Goal: Task Accomplishment & Management: Manage account settings

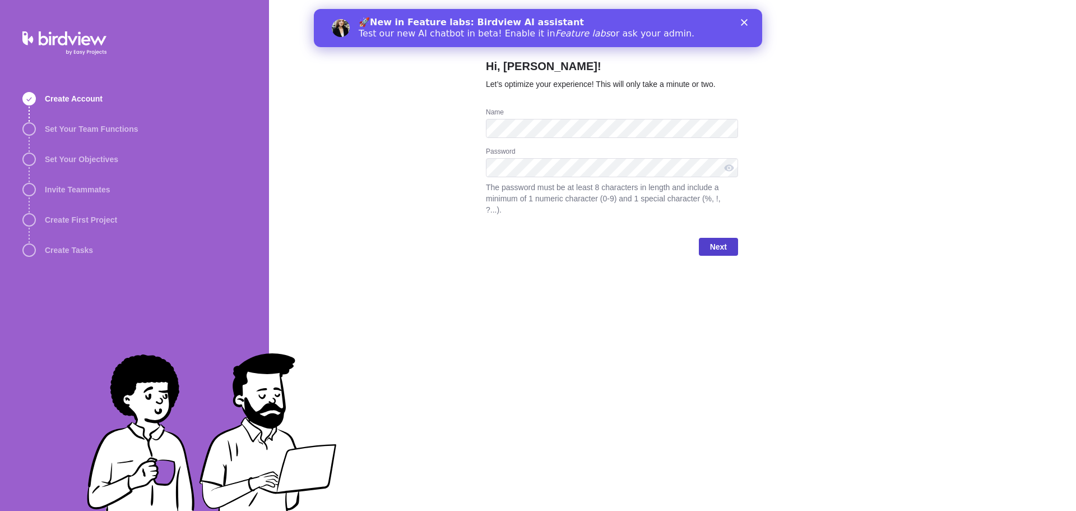
click at [728, 238] on span "Next" at bounding box center [718, 247] width 39 height 18
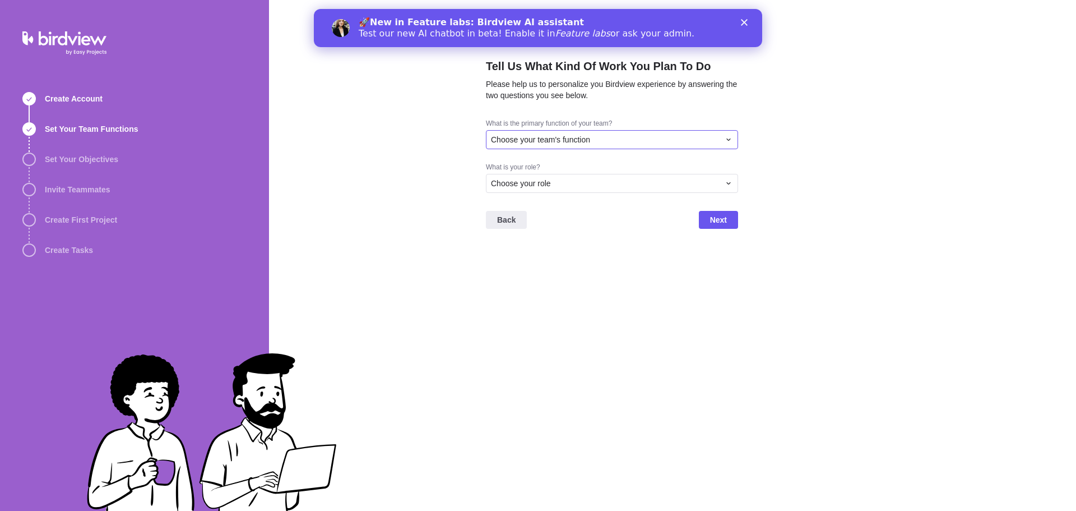
click at [589, 135] on span "Choose your team's function" at bounding box center [540, 139] width 99 height 11
click at [577, 164] on div "Project Management" at bounding box center [612, 162] width 251 height 20
click at [556, 180] on div "Choose your role" at bounding box center [605, 183] width 229 height 11
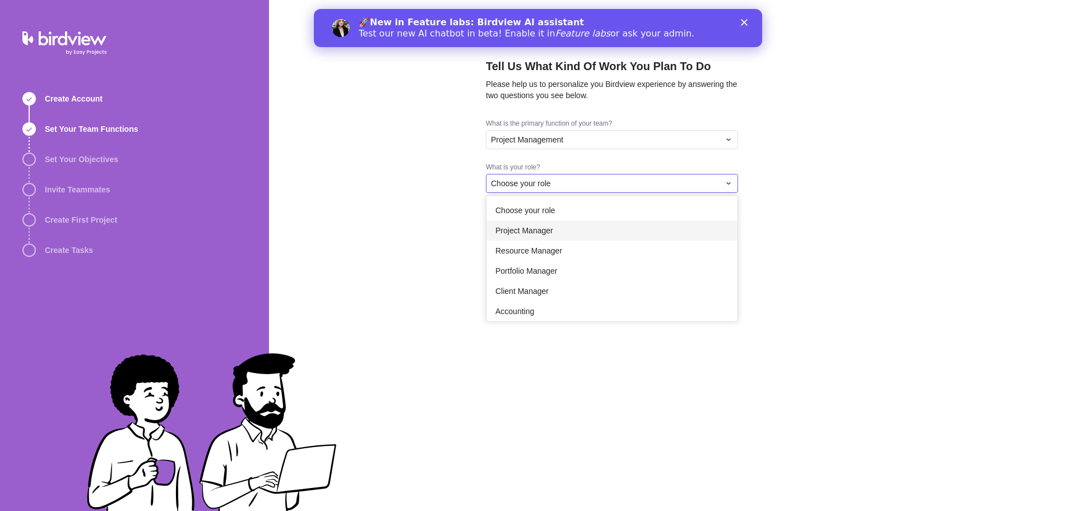
click at [540, 233] on span "Project Manager" at bounding box center [524, 230] width 58 height 11
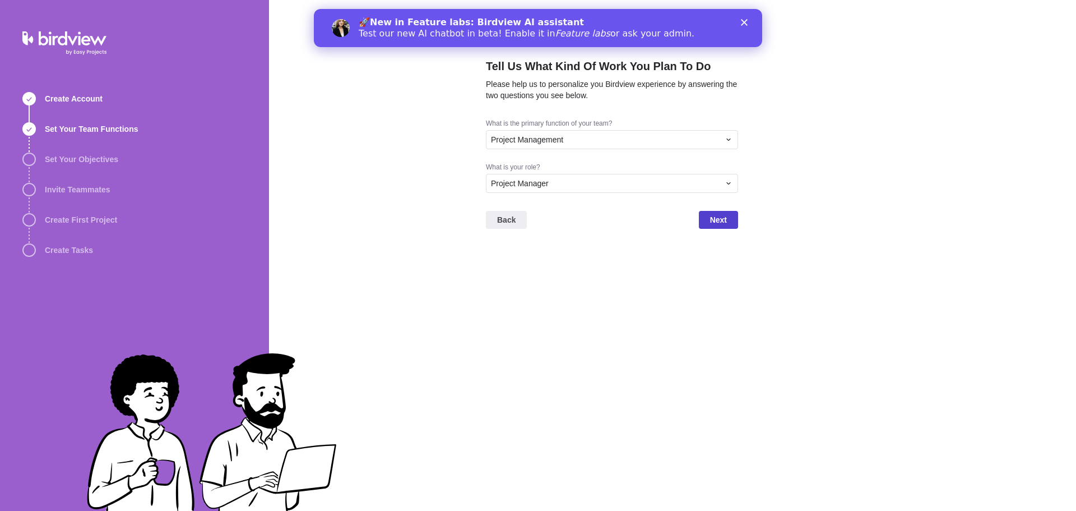
click at [715, 216] on span "Next" at bounding box center [718, 219] width 17 height 13
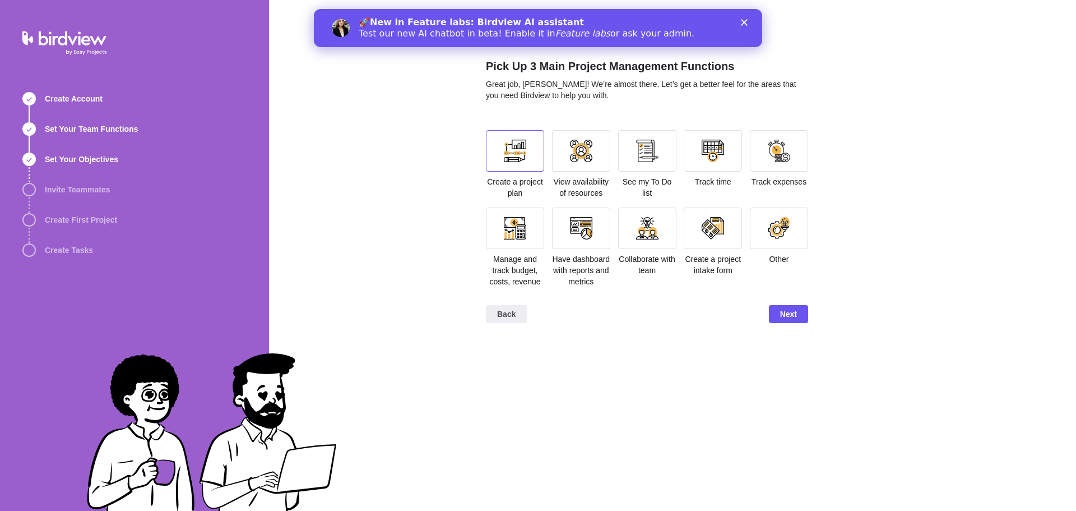
click at [516, 151] on div at bounding box center [515, 151] width 22 height 22
click at [726, 157] on div at bounding box center [713, 150] width 58 height 41
click at [629, 165] on div at bounding box center [647, 150] width 58 height 41
click at [786, 318] on span "Next" at bounding box center [788, 313] width 17 height 13
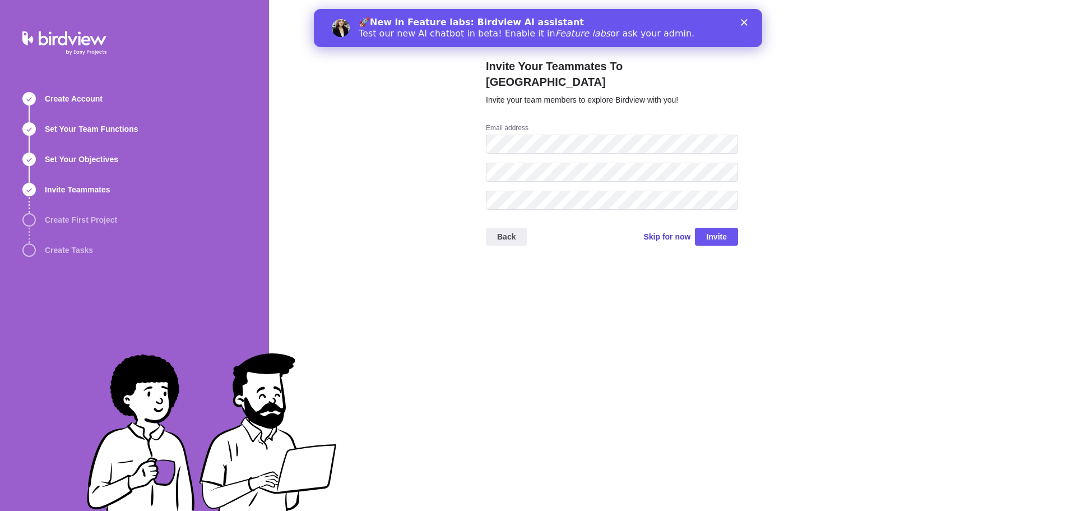
click at [659, 231] on span "Skip for now" at bounding box center [666, 236] width 47 height 11
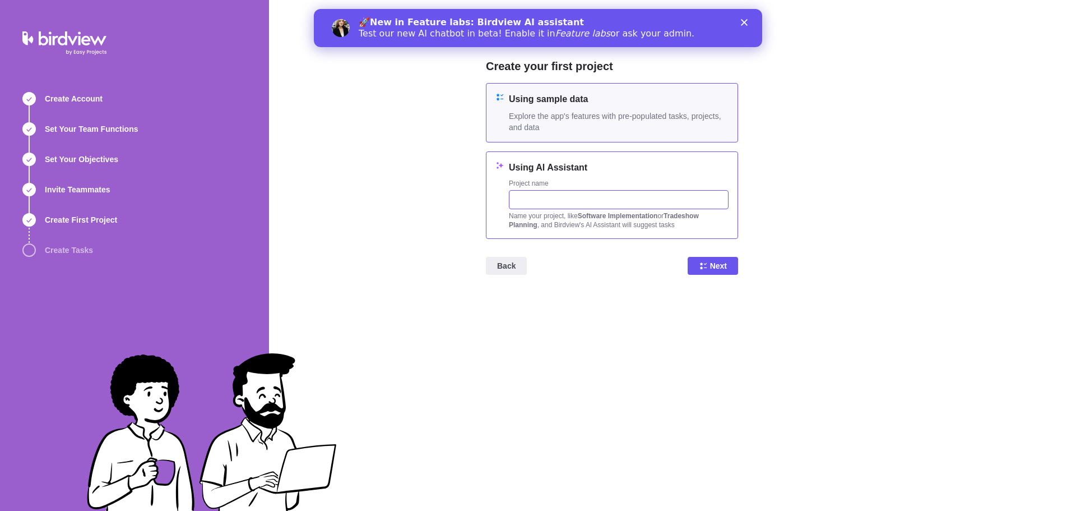
click at [657, 193] on input "text" at bounding box center [619, 199] width 220 height 19
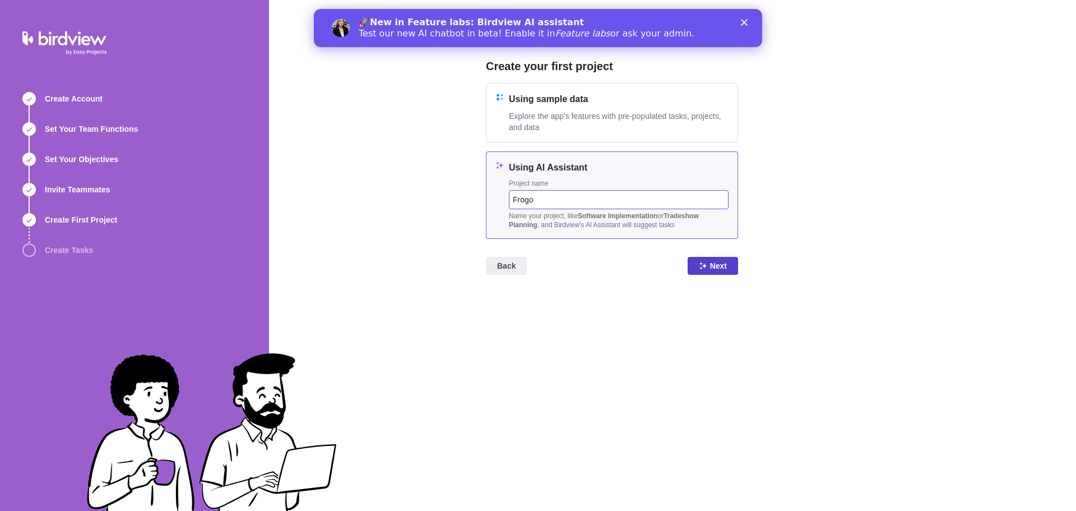
type input "Frogo"
click at [720, 266] on span "Next" at bounding box center [718, 265] width 17 height 13
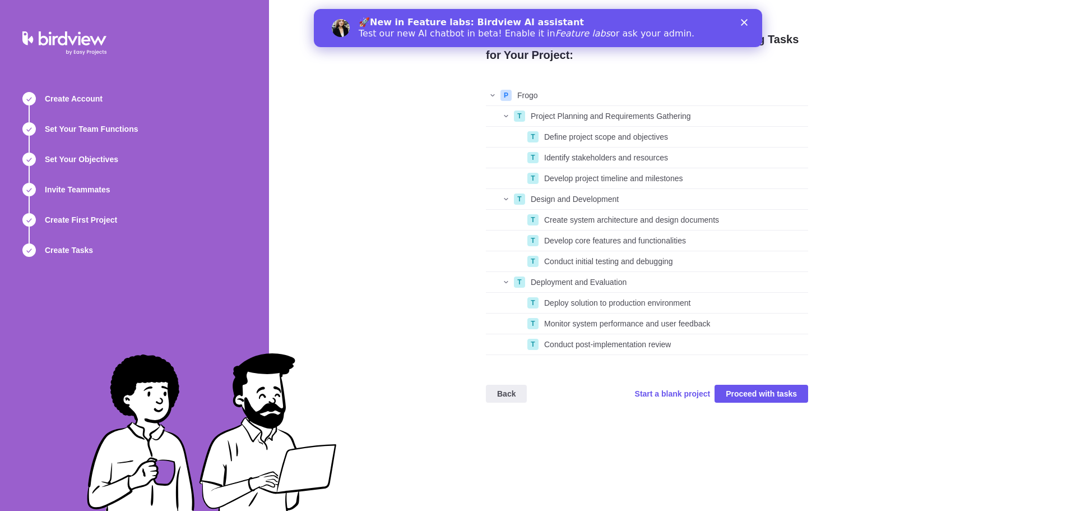
scroll to position [261, 314]
click at [678, 397] on span "Start a blank project" at bounding box center [673, 393] width 76 height 11
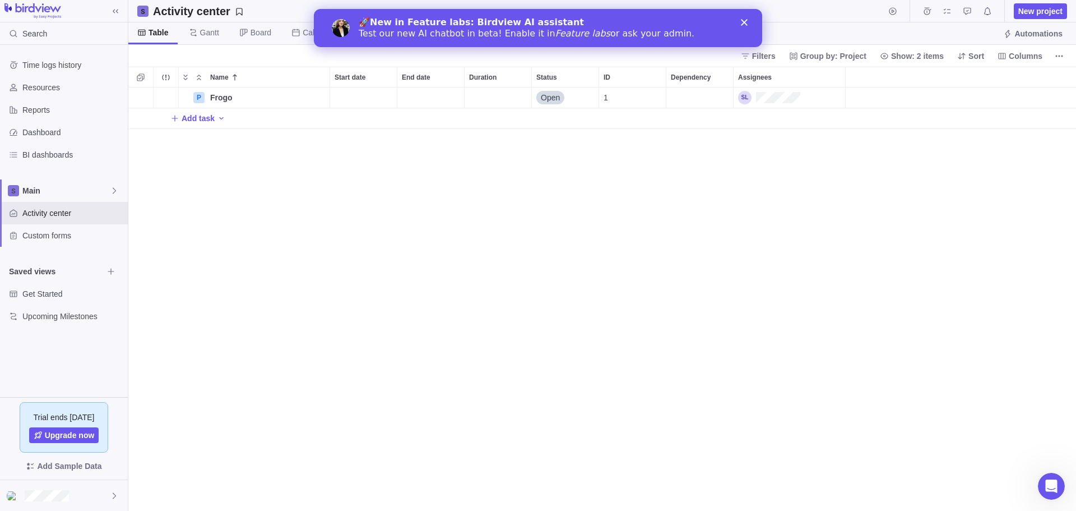
scroll to position [415, 939]
click at [742, 21] on icon "Close" at bounding box center [744, 22] width 7 height 7
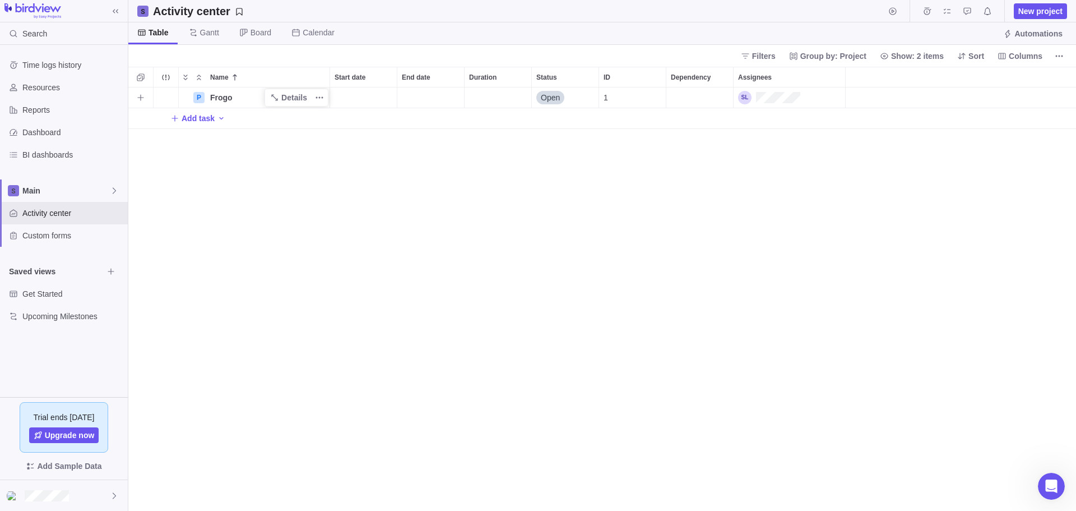
click at [219, 100] on span "Frogo" at bounding box center [221, 97] width 22 height 11
click at [263, 94] on input "7131 Deanna FFoley" at bounding box center [267, 97] width 125 height 21
click at [263, 95] on input "7131 Deanna FFoley" at bounding box center [267, 97] width 125 height 21
type input "7131 Deanna Foley"
click at [281, 124] on div "Name Start date End date Duration Status ID Dependency Assignees P 7131 Deanna …" at bounding box center [602, 289] width 948 height 444
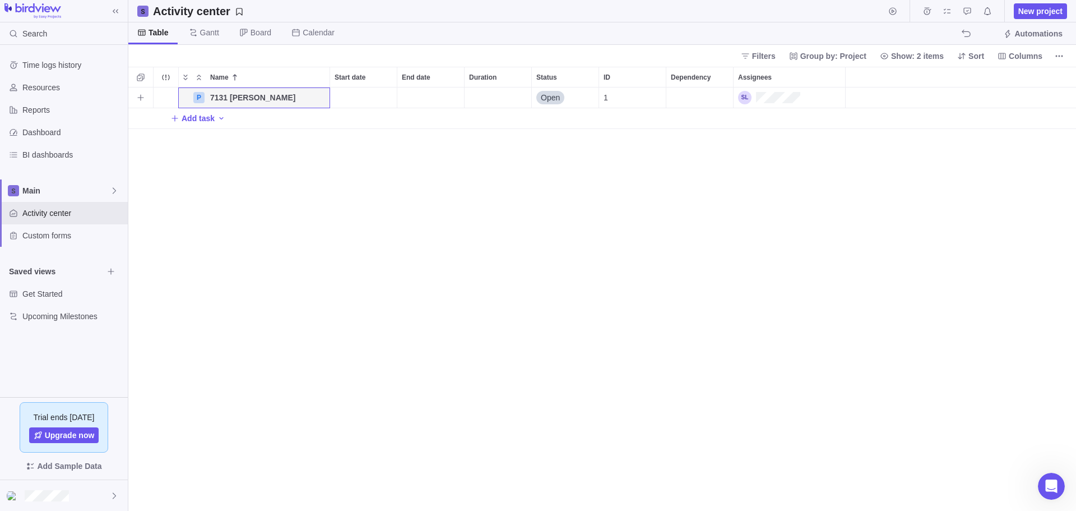
click at [361, 91] on div "Start date" at bounding box center [363, 97] width 67 height 20
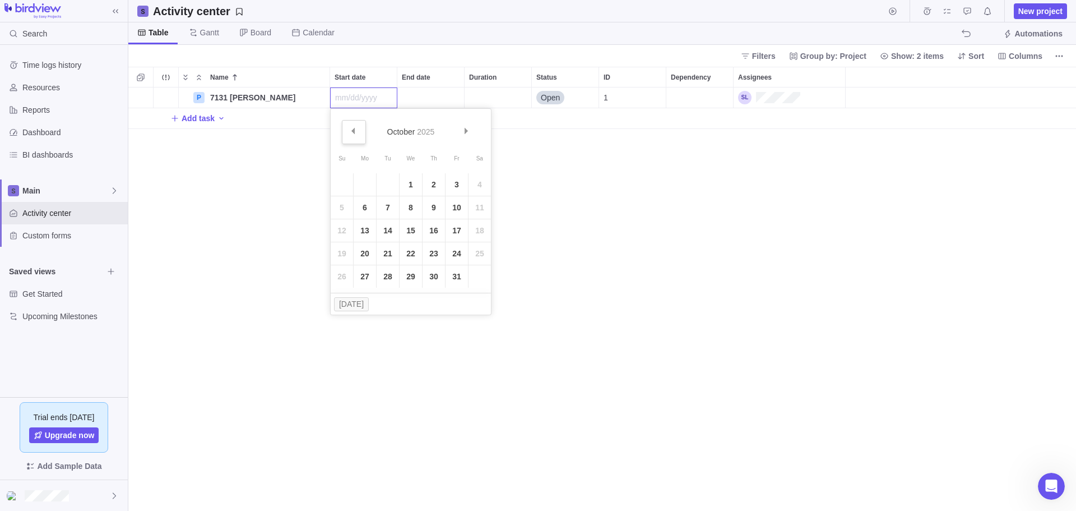
click at [354, 133] on span "Prev" at bounding box center [353, 131] width 6 height 6
click at [409, 256] on link "24" at bounding box center [411, 253] width 22 height 22
click at [435, 92] on div "End date" at bounding box center [430, 97] width 67 height 20
click at [422, 133] on span "Prev" at bounding box center [419, 131] width 6 height 6
click at [536, 133] on link "Next" at bounding box center [534, 132] width 24 height 24
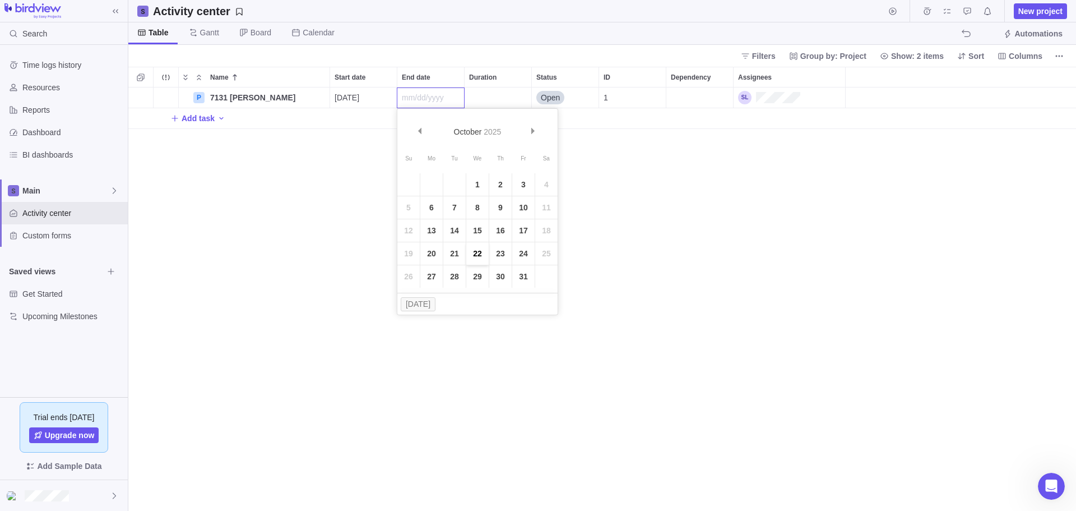
click at [477, 253] on link "22" at bounding box center [477, 253] width 22 height 22
click at [545, 96] on span "Open" at bounding box center [550, 97] width 19 height 11
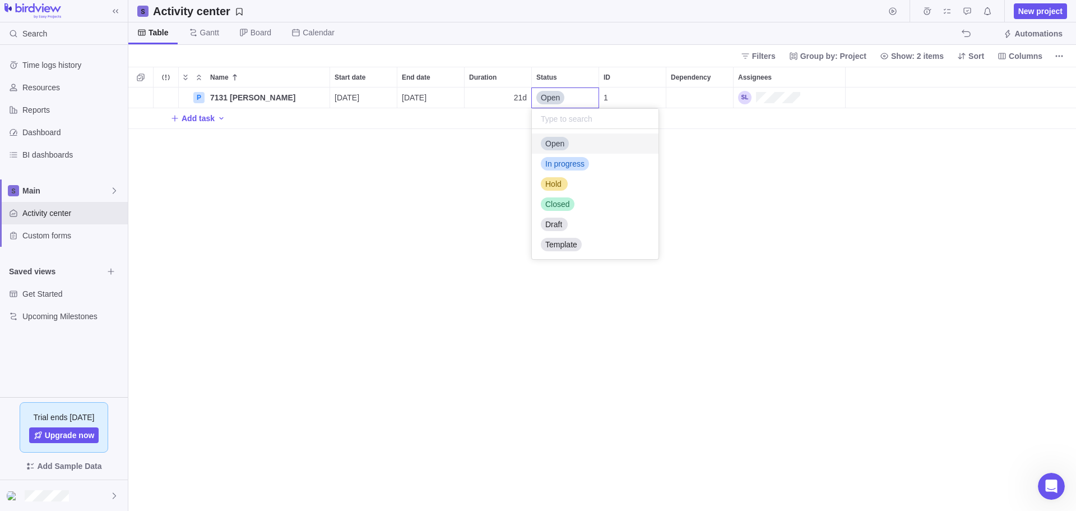
click at [557, 117] on input "text" at bounding box center [595, 119] width 127 height 20
click at [575, 170] on div "In progress" at bounding box center [565, 163] width 48 height 13
click at [568, 117] on div "Add task" at bounding box center [602, 118] width 948 height 20
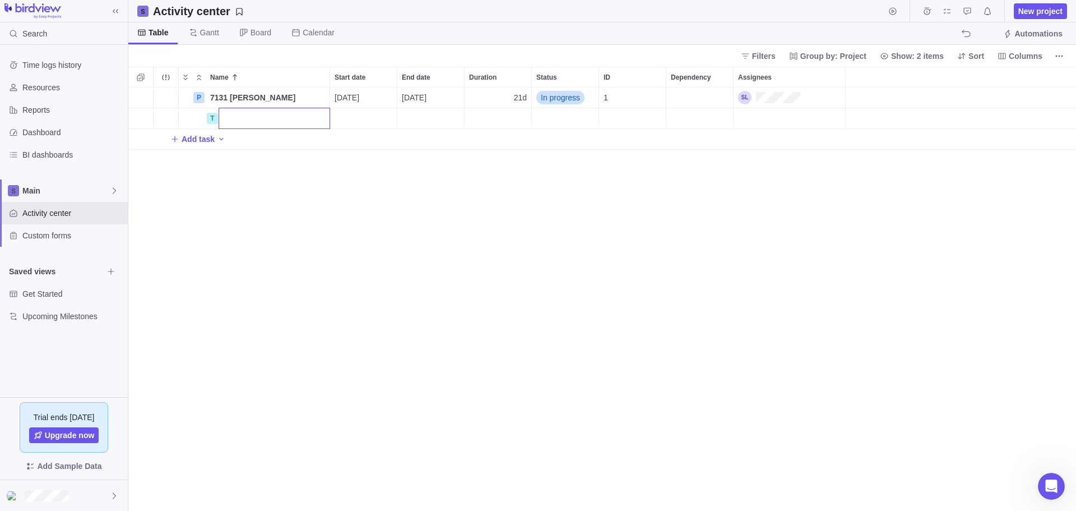
click at [592, 98] on div "Name Start date End date Duration Status ID Dependency Assignees P 7131 Deanna …" at bounding box center [602, 289] width 948 height 444
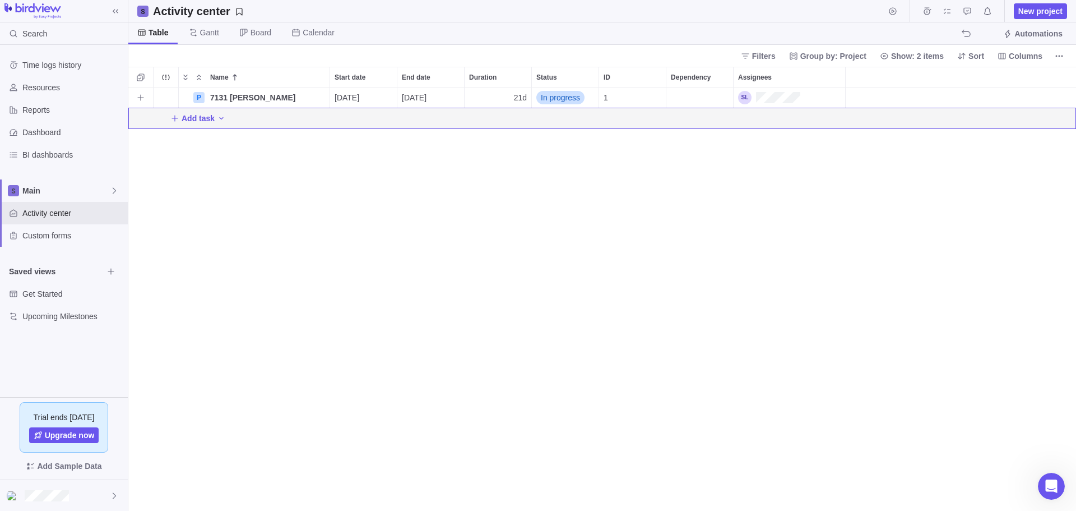
click at [571, 94] on span "In progress" at bounding box center [560, 97] width 39 height 11
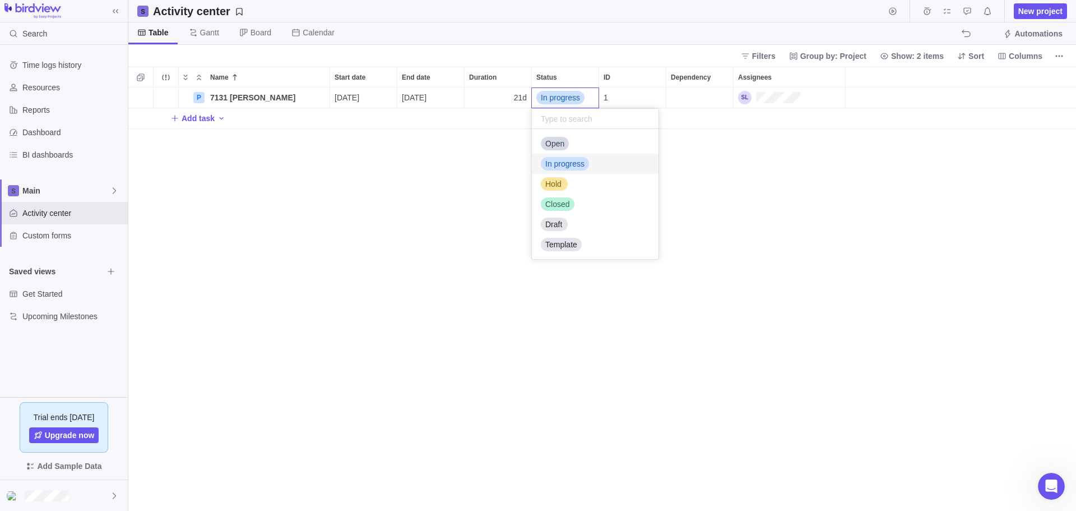
drag, startPoint x: 558, startPoint y: 160, endPoint x: 839, endPoint y: 167, distance: 280.9
click at [841, 167] on div "Name Start date End date Duration Status ID Dependency Assignees P 7131 Deanna …" at bounding box center [602, 289] width 948 height 444
click at [554, 98] on span "In progress" at bounding box center [560, 97] width 39 height 11
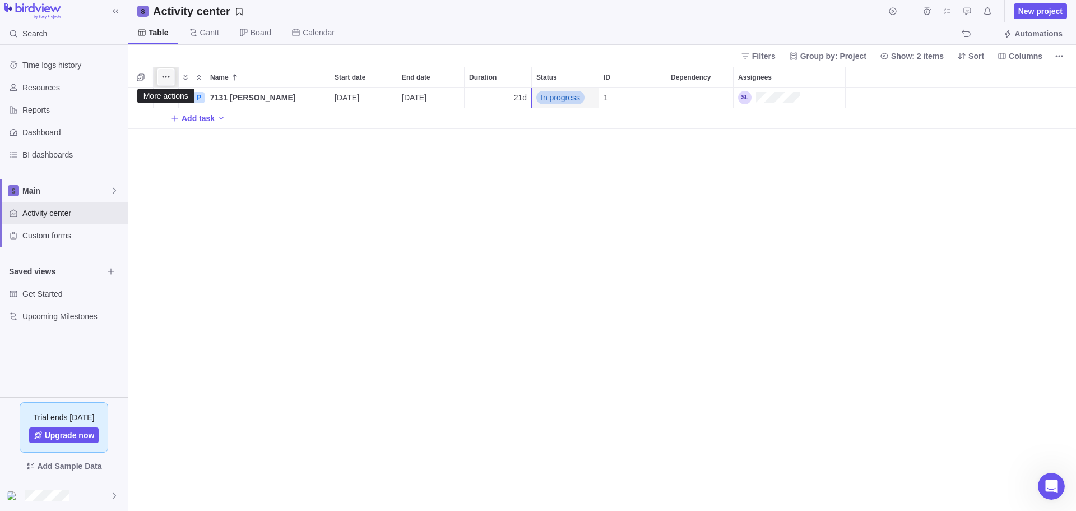
click at [164, 74] on icon "More actions" at bounding box center [165, 76] width 9 height 9
click at [569, 101] on span "In progress" at bounding box center [560, 97] width 39 height 11
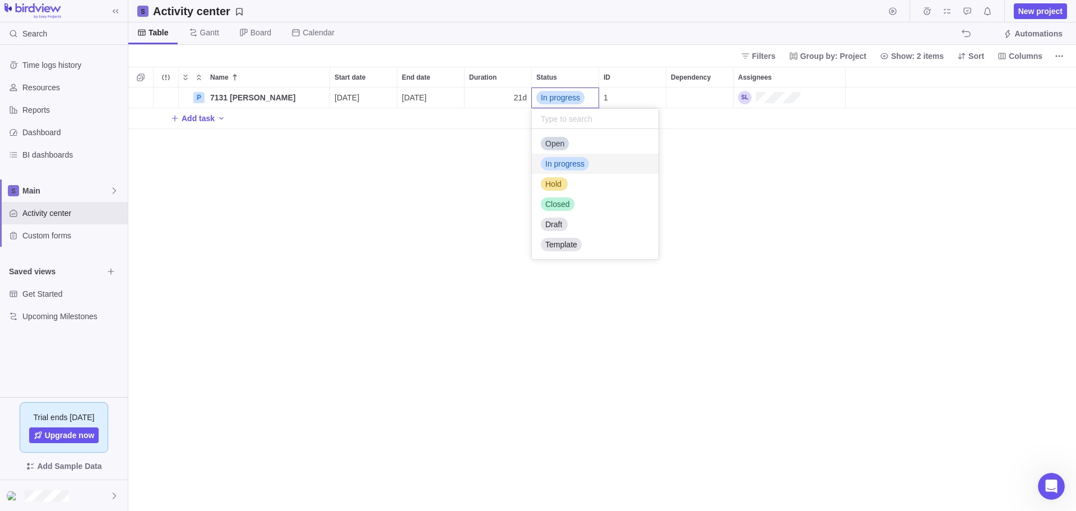
click at [569, 101] on span "In progress" at bounding box center [560, 97] width 39 height 11
click at [701, 219] on div "Name Start date End date Duration Status ID Dependency Assignees P 7131 Deanna …" at bounding box center [602, 289] width 948 height 444
click at [1076, 58] on div "Filters Group by: Project Show: 2 items Sort Columns" at bounding box center [602, 56] width 948 height 22
click at [1062, 57] on icon "More actions" at bounding box center [1059, 56] width 9 height 9
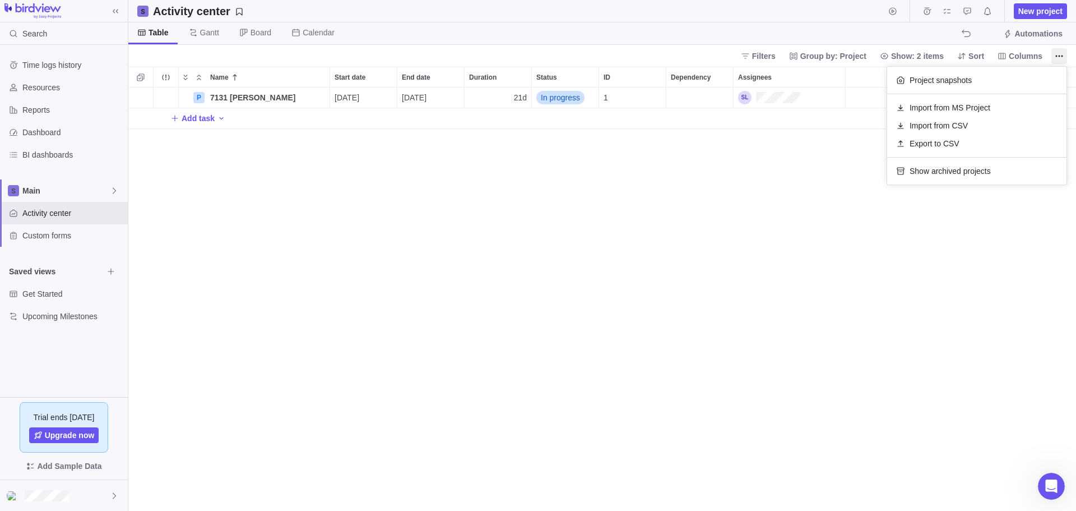
click at [974, 53] on body "Search Time logs history Resources Reports Dashboard BI dashboards Main Activit…" at bounding box center [538, 255] width 1076 height 511
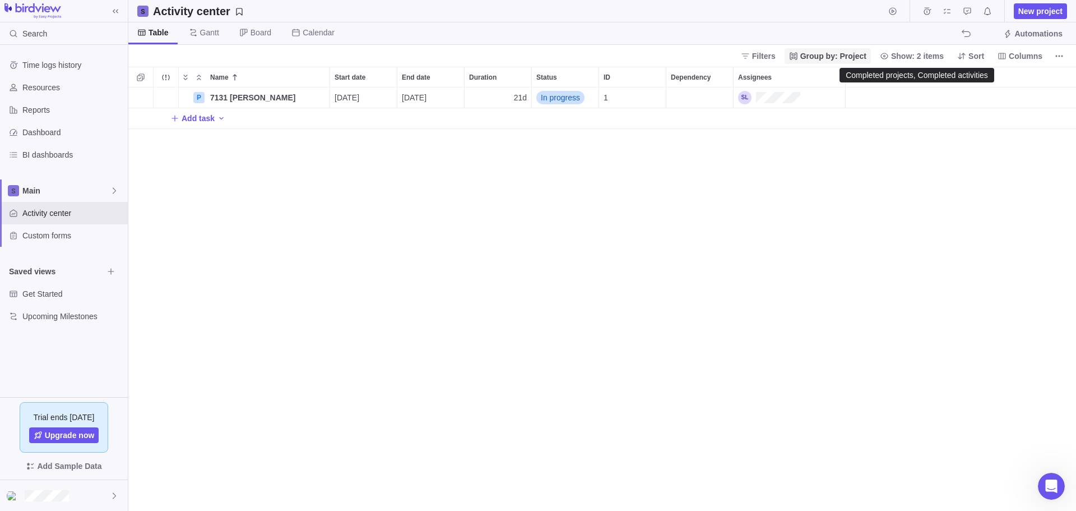
drag, startPoint x: 897, startPoint y: 57, endPoint x: 851, endPoint y: 58, distance: 46.0
click at [851, 58] on div "Filters Group by: Project Show: 2 items Completed projects, Completed activitie…" at bounding box center [902, 56] width 331 height 16
click at [845, 58] on span "Group by: Project" at bounding box center [833, 55] width 66 height 11
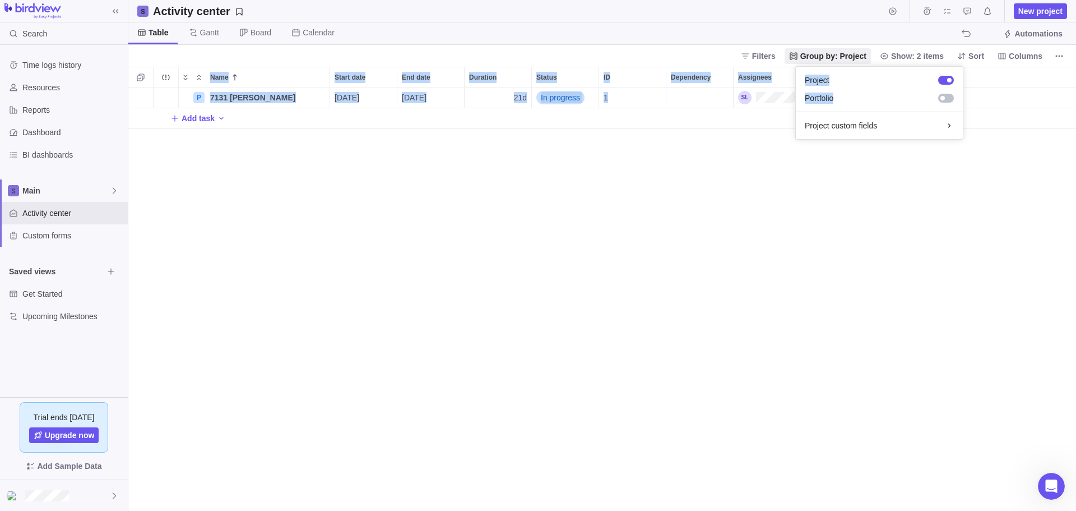
drag, startPoint x: 776, startPoint y: 54, endPoint x: 906, endPoint y: 118, distance: 145.4
click at [907, 115] on body "Search Time logs history Resources Reports Dashboard BI dashboards Main Activit…" at bounding box center [538, 255] width 1076 height 511
click at [853, 57] on span "Group by: Project" at bounding box center [833, 55] width 66 height 11
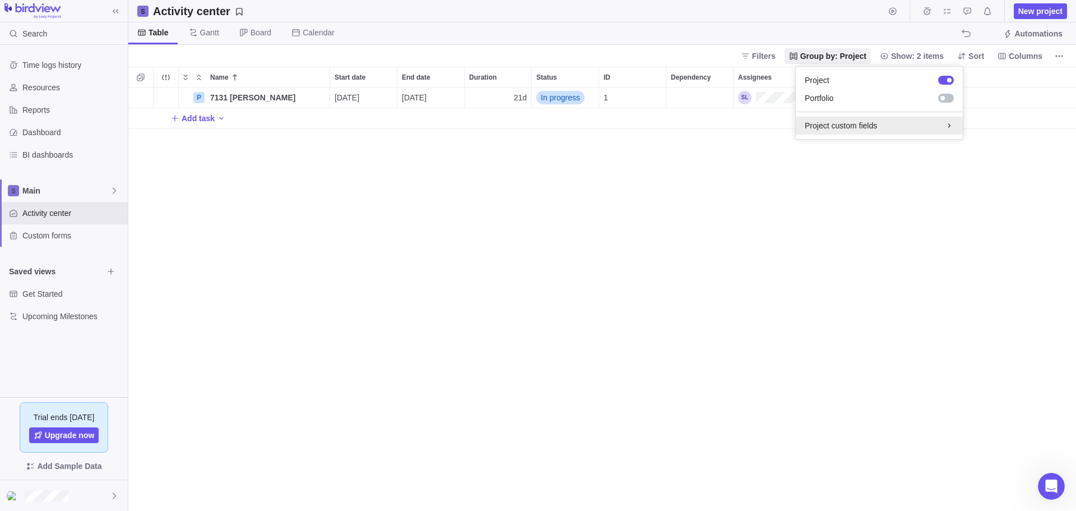
click at [859, 122] on div "Project custom fields" at bounding box center [879, 125] width 149 height 11
click at [845, 61] on span "Group by: Project" at bounding box center [833, 55] width 66 height 11
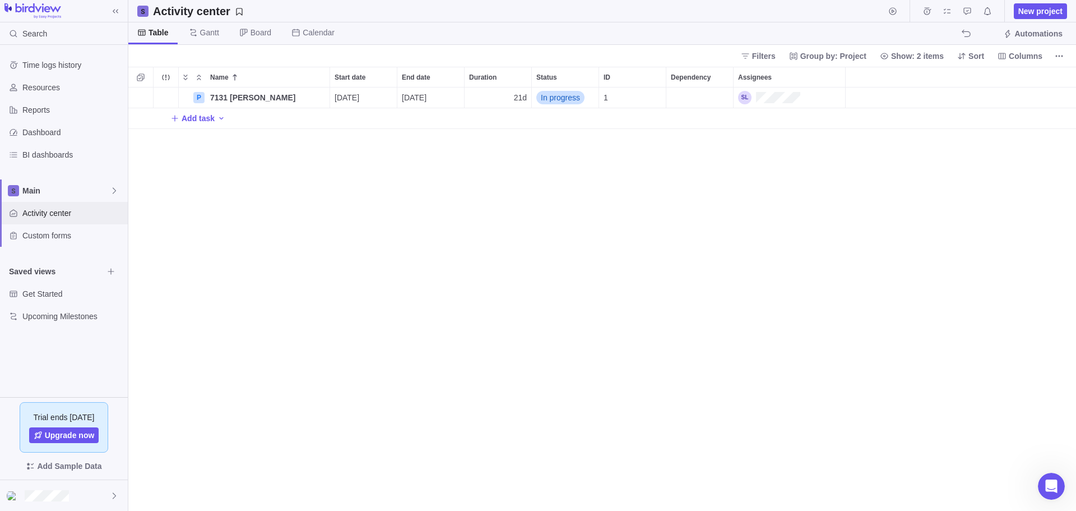
click at [44, 212] on span "Activity center" at bounding box center [72, 212] width 101 height 11
click at [56, 190] on span "Main" at bounding box center [65, 190] width 87 height 11
click at [568, 97] on body "Search Time logs history Resources Reports Dashboard BI dashboards Main Activit…" at bounding box center [538, 255] width 1076 height 511
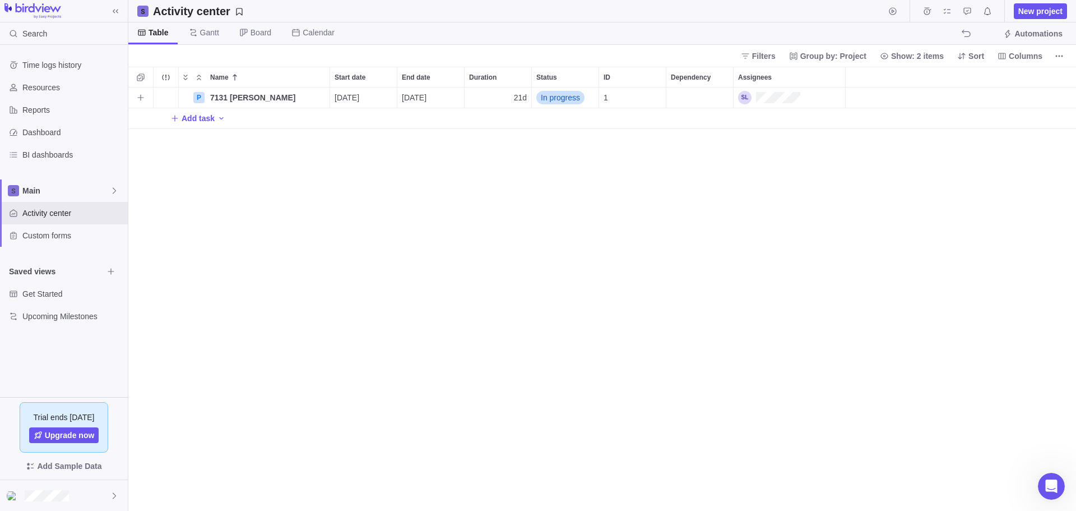
click at [568, 97] on span "In progress" at bounding box center [560, 97] width 39 height 11
click at [557, 116] on input "text" at bounding box center [595, 119] width 127 height 20
type input "k"
type input "Pritning"
click at [571, 92] on span "In progress" at bounding box center [560, 97] width 39 height 11
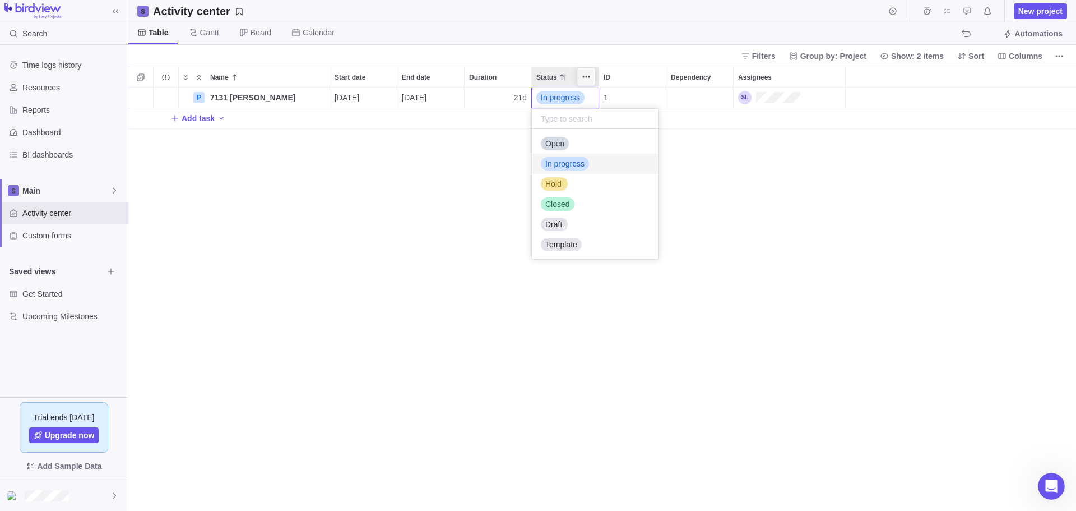
click at [592, 71] on div "Name Start date End date Duration Status ID Dependency Assignees P 7131 Deanna …" at bounding box center [602, 289] width 948 height 444
click at [589, 79] on icon "More actions" at bounding box center [586, 76] width 9 height 9
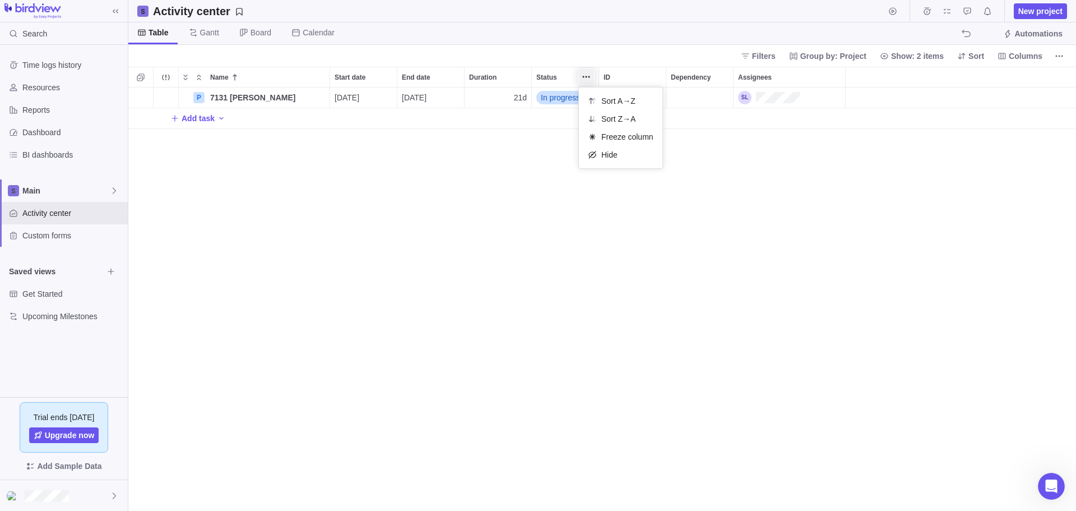
click at [502, 155] on div "Name Start date End date Duration Status ID Dependency Assignees P 7131 Deanna …" at bounding box center [602, 289] width 948 height 444
click at [202, 28] on span "Gantt" at bounding box center [209, 32] width 19 height 11
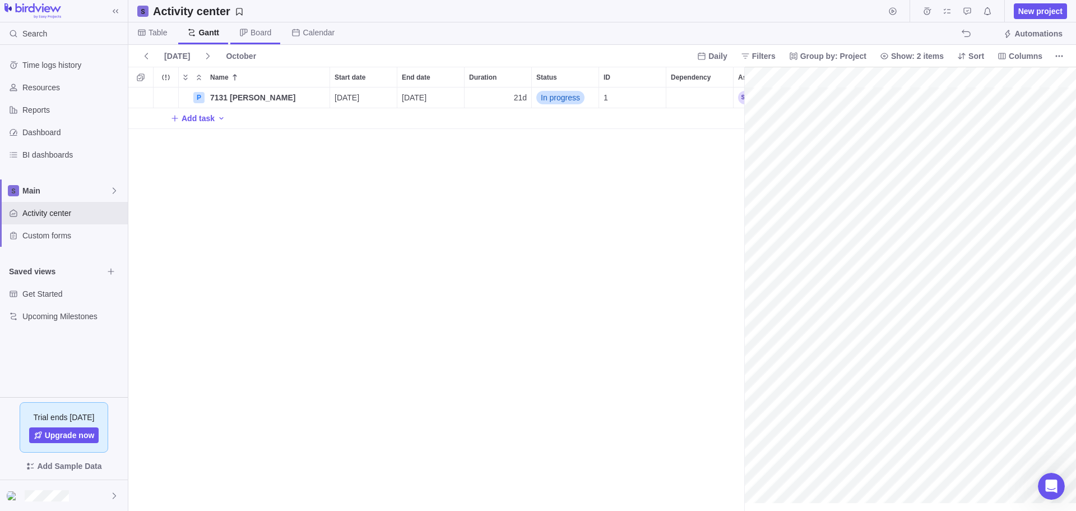
click at [247, 32] on span "Board" at bounding box center [255, 33] width 50 height 22
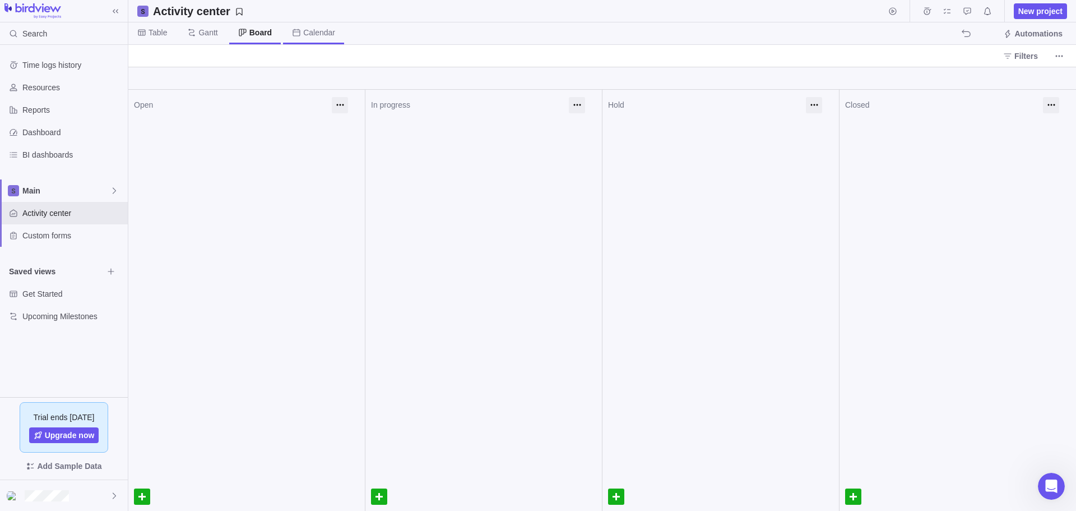
click at [325, 32] on span "Calendar" at bounding box center [319, 32] width 32 height 11
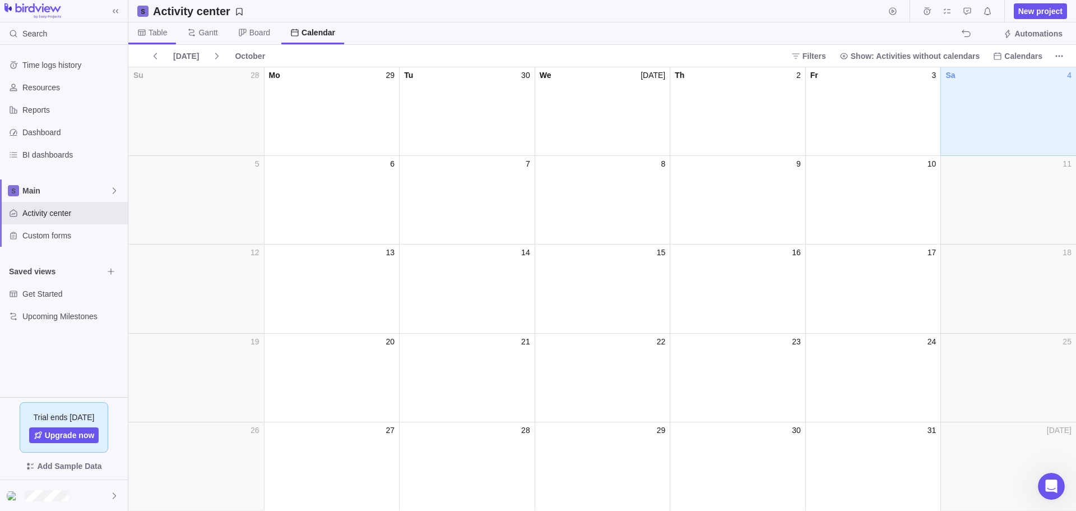
click at [166, 31] on span "Table" at bounding box center [158, 32] width 18 height 11
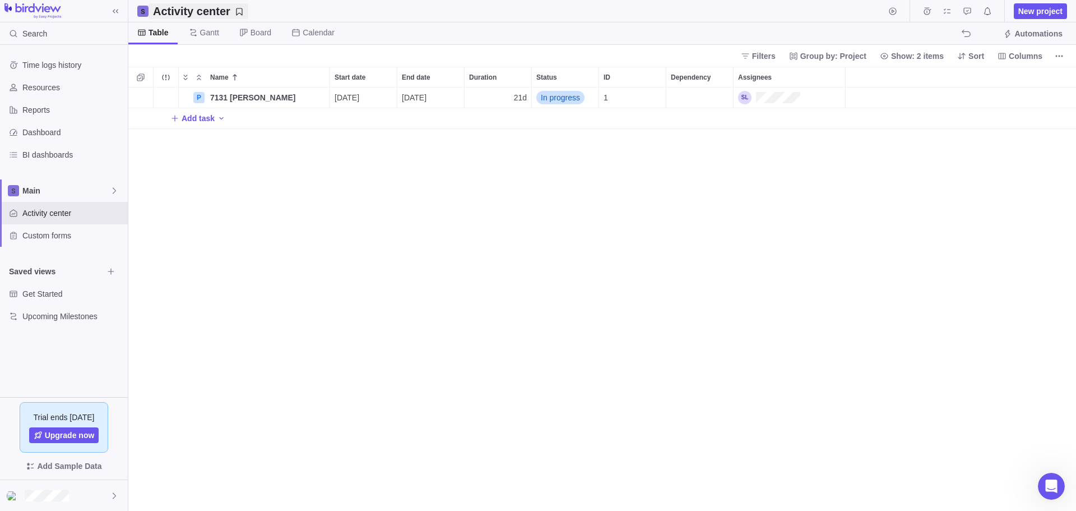
scroll to position [415, 939]
click at [48, 109] on span "Reports" at bounding box center [72, 109] width 101 height 11
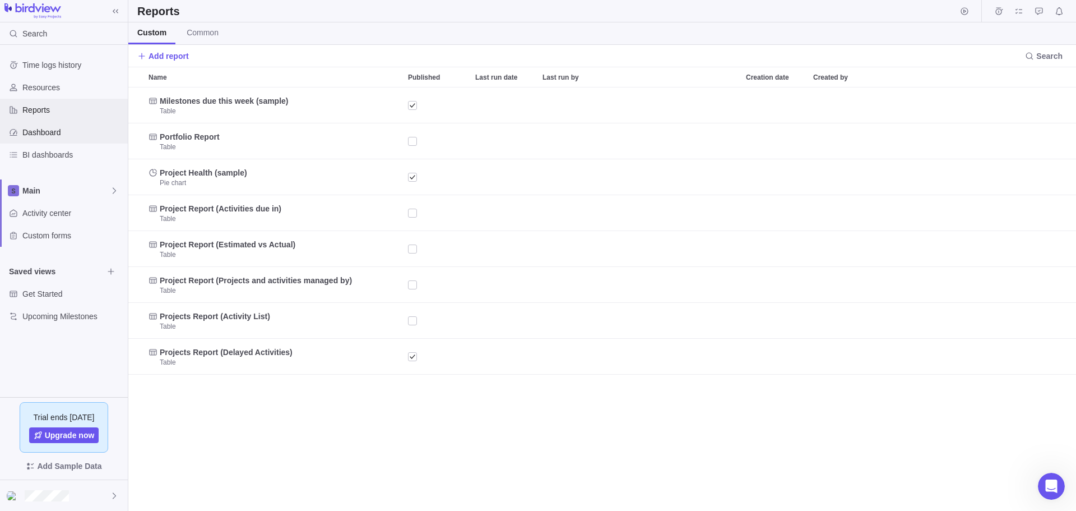
scroll to position [415, 939]
click at [48, 128] on span "Dashboard" at bounding box center [72, 132] width 101 height 11
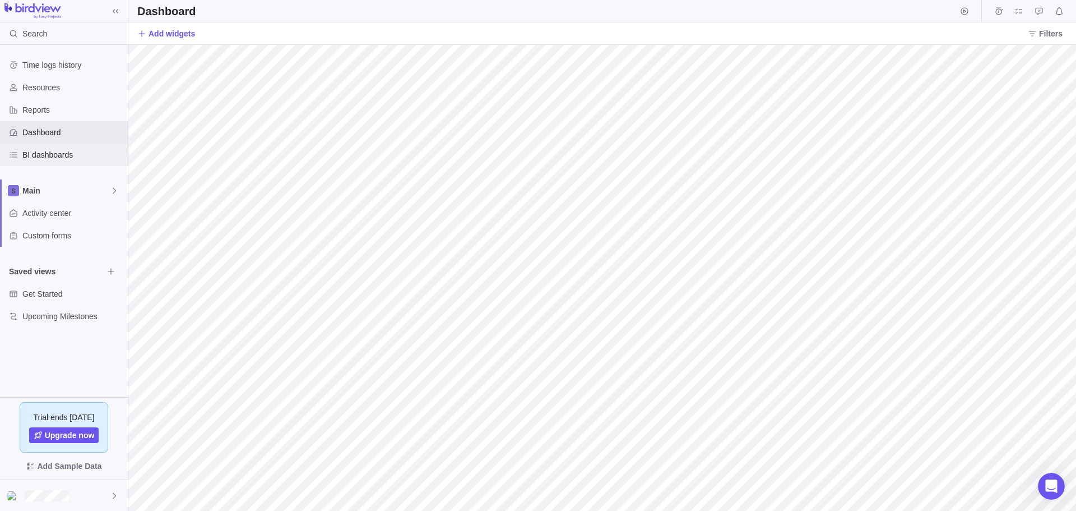
click at [66, 159] on span "BI dashboards" at bounding box center [72, 154] width 101 height 11
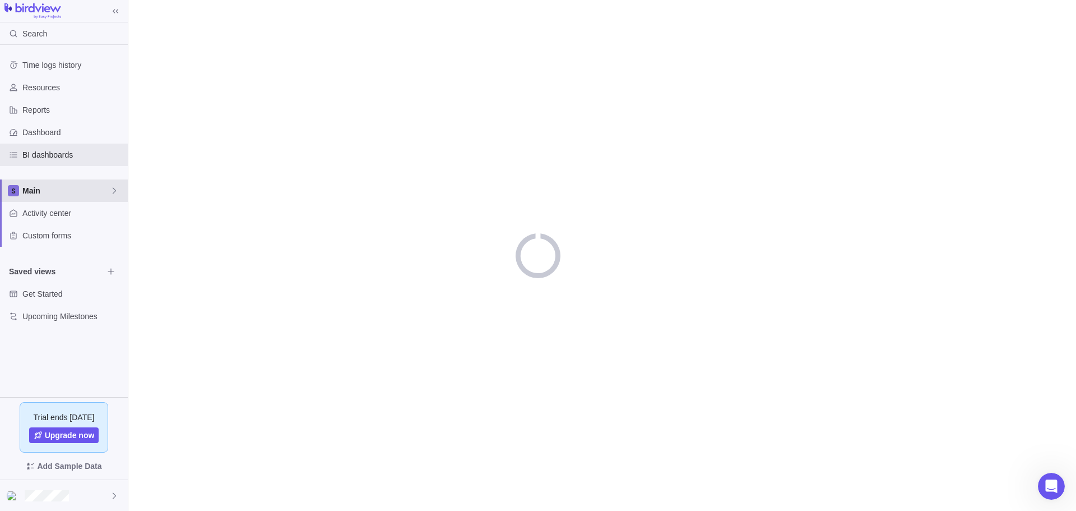
click at [81, 191] on span "Main" at bounding box center [65, 190] width 87 height 11
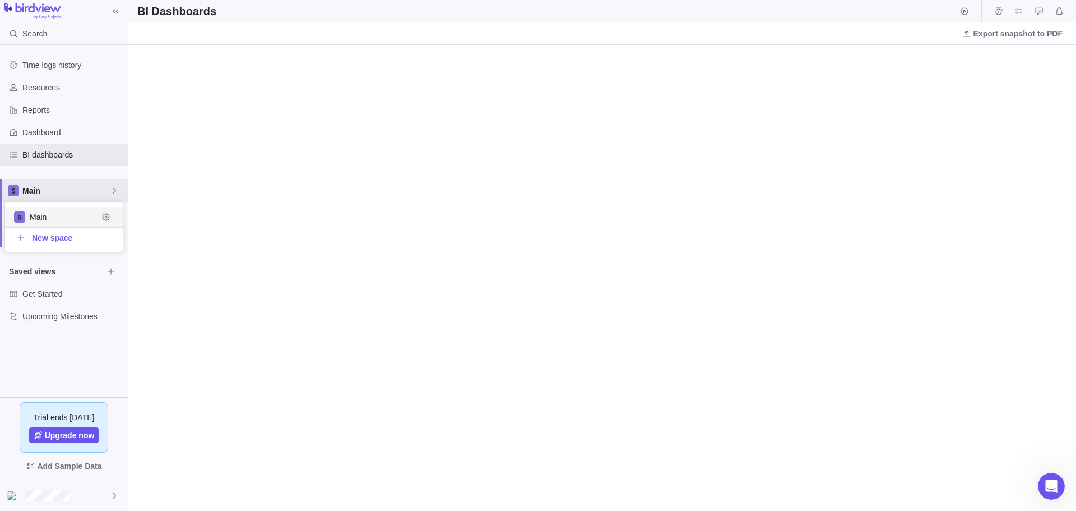
click at [87, 167] on div "Time logs history Resources Reports Dashboard BI dashboards Main Activity cente…" at bounding box center [64, 221] width 128 height 352
click at [42, 211] on span "Activity center" at bounding box center [72, 212] width 101 height 11
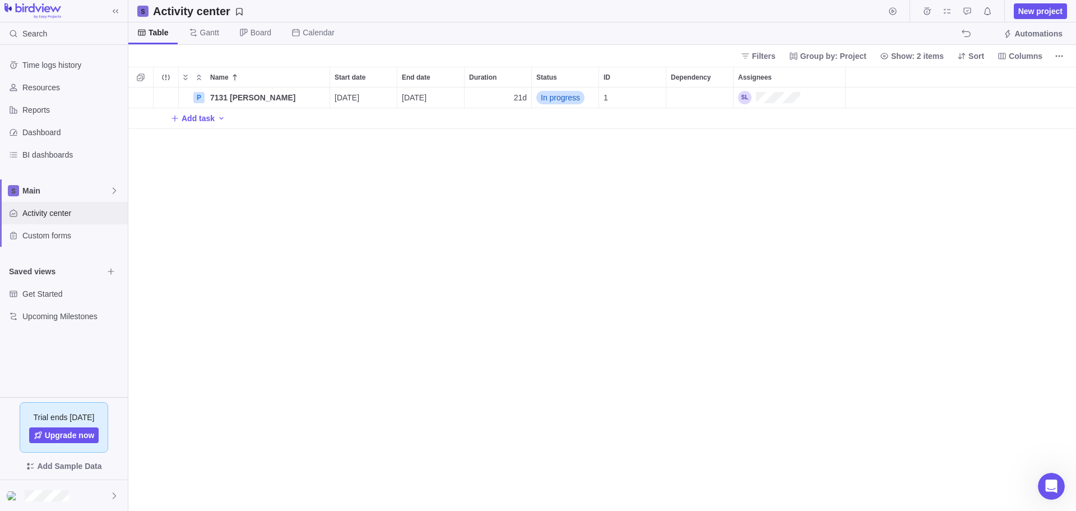
scroll to position [415, 939]
click at [1055, 57] on icon "More actions" at bounding box center [1059, 56] width 9 height 9
click at [202, 379] on body "Search Time logs history Resources Reports Dashboard BI dashboards Main Activit…" at bounding box center [538, 255] width 1076 height 511
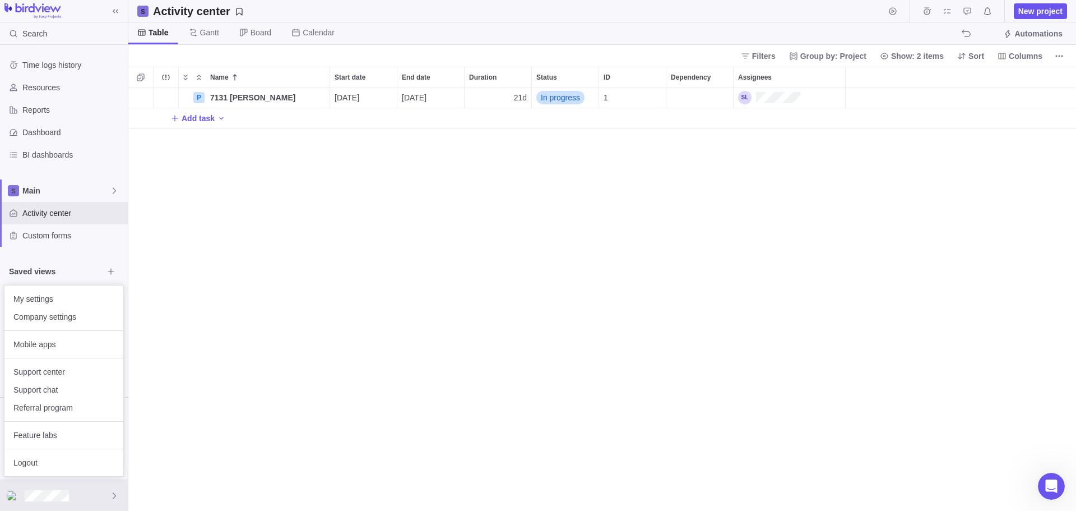
click at [233, 311] on body "Search Time logs history Resources Reports Dashboard BI dashboards Main Activit…" at bounding box center [538, 255] width 1076 height 511
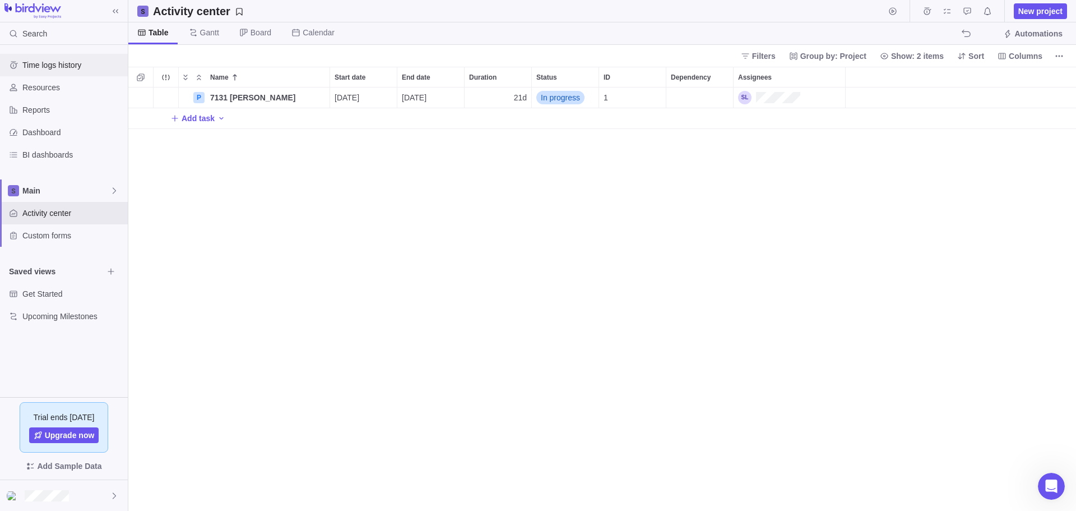
click at [59, 64] on span "Time logs history" at bounding box center [72, 64] width 101 height 11
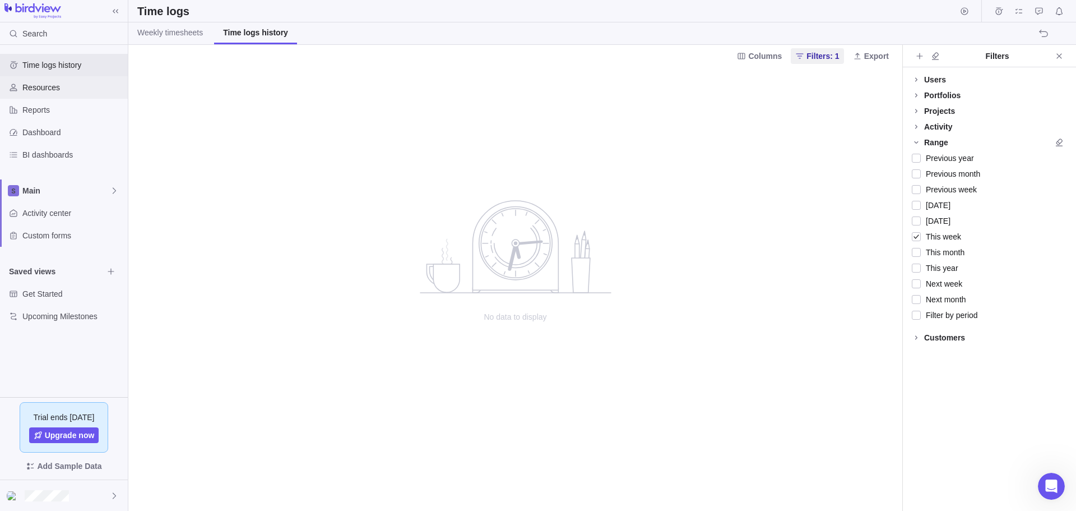
click at [40, 84] on span "Resources" at bounding box center [72, 87] width 101 height 11
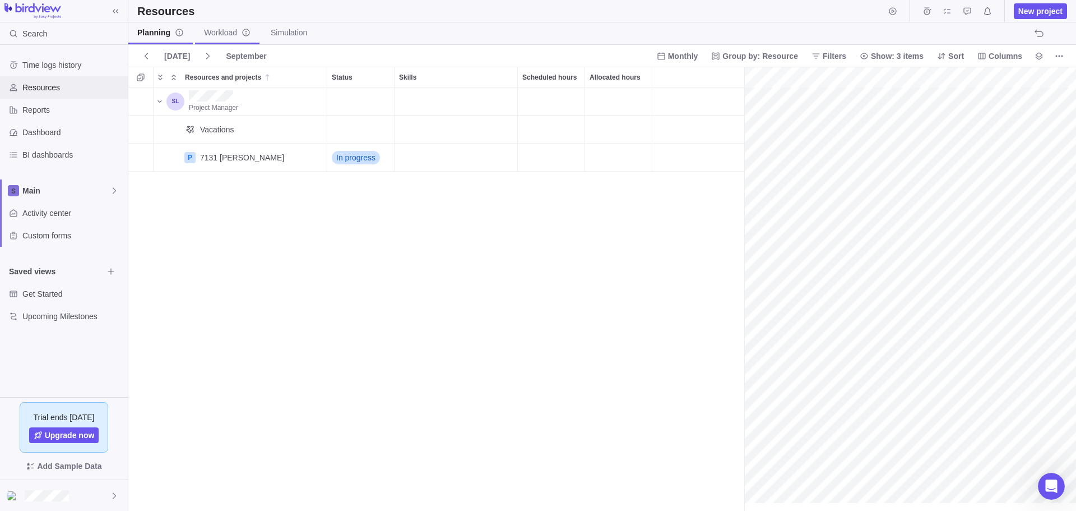
scroll to position [0, 53]
click at [242, 34] on icon "info-description" at bounding box center [245, 32] width 7 height 7
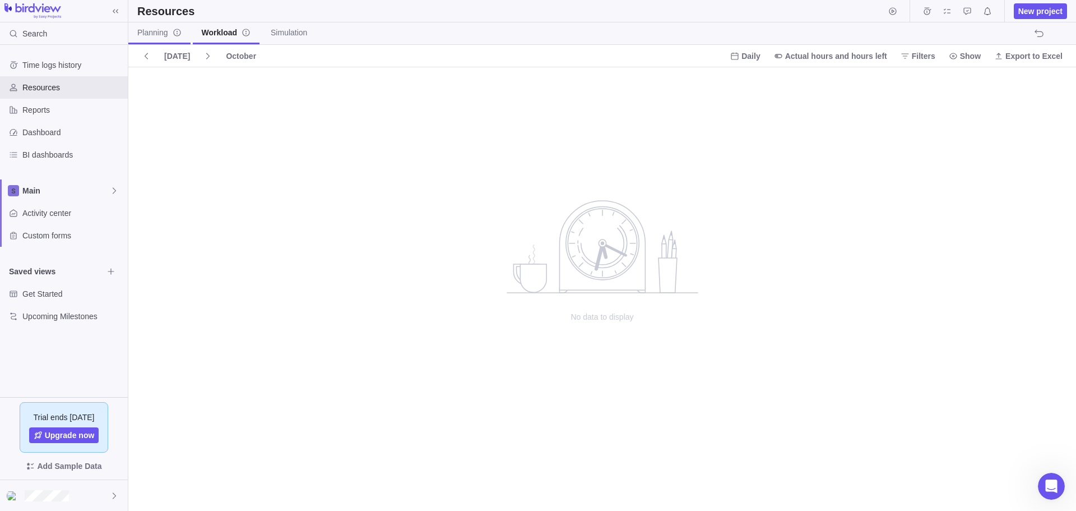
click at [163, 36] on span "Planning" at bounding box center [159, 32] width 44 height 11
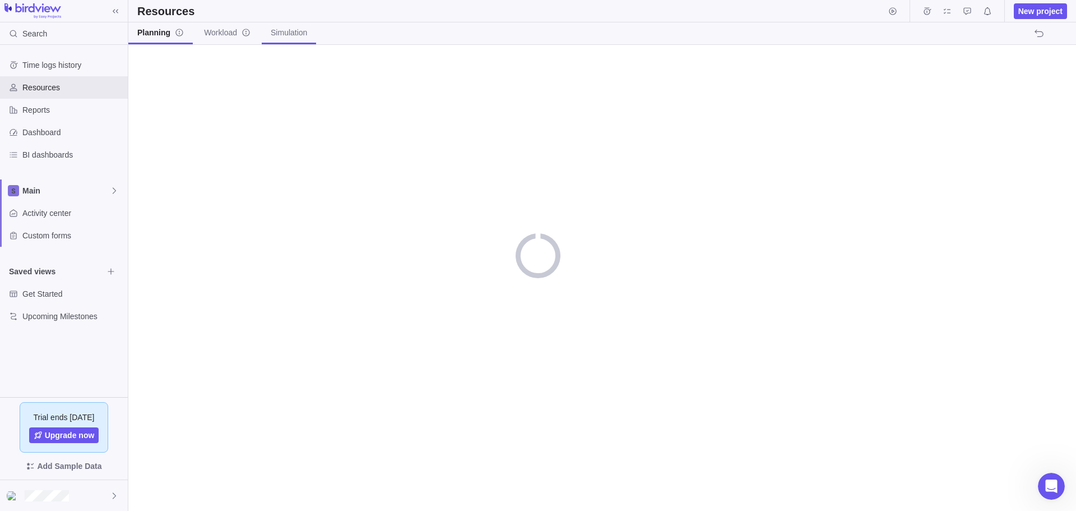
click at [271, 27] on span "Simulation" at bounding box center [289, 32] width 36 height 11
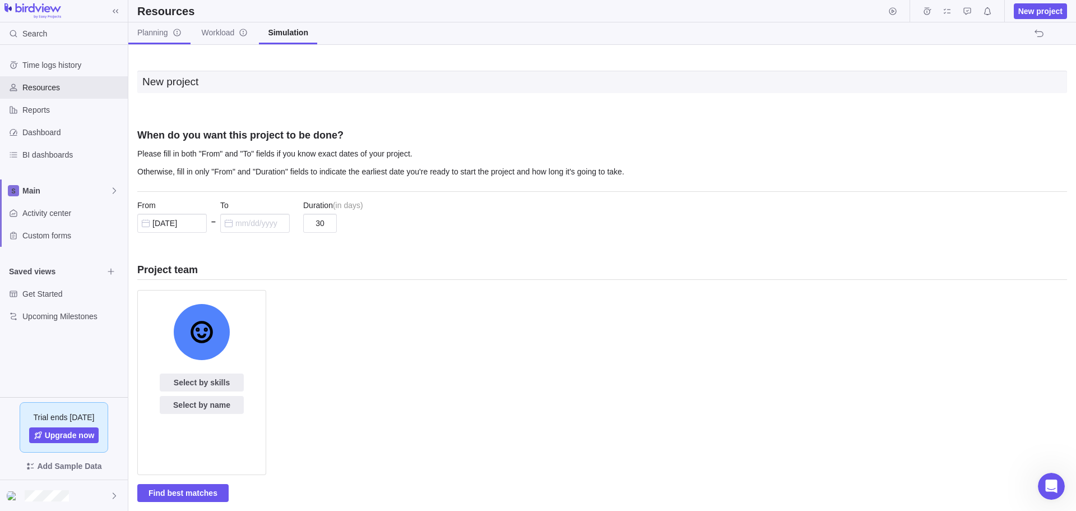
click at [173, 40] on link "Planning" at bounding box center [159, 33] width 62 height 22
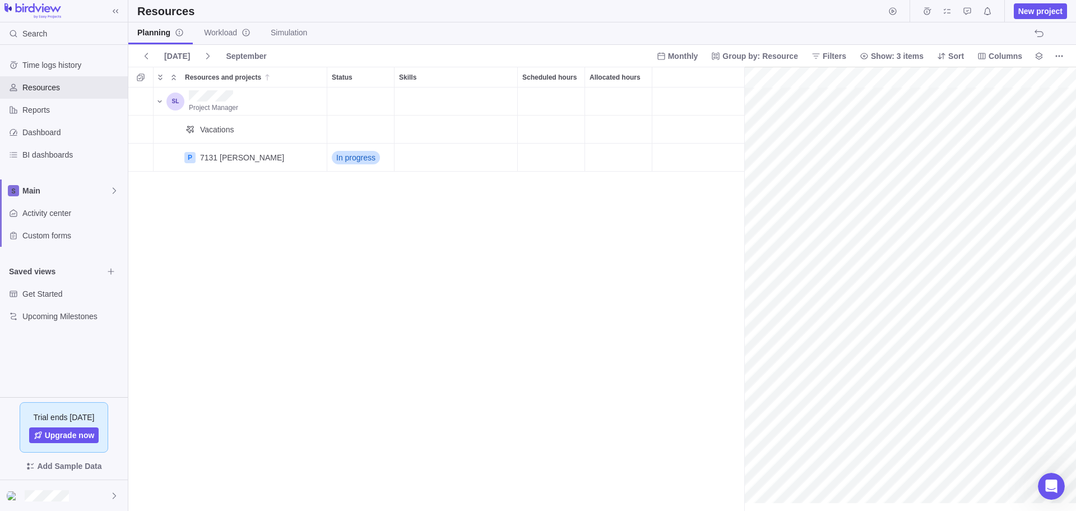
scroll to position [0, 53]
